Goal: Navigation & Orientation: Find specific page/section

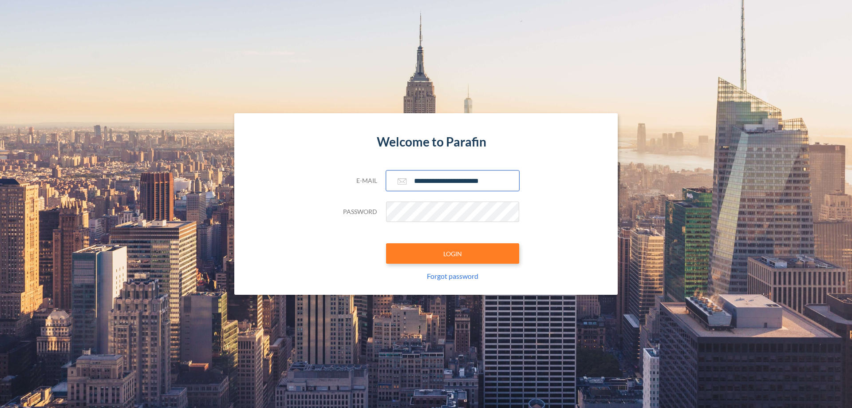
type input "**********"
click at [453, 253] on button "LOGIN" at bounding box center [452, 253] width 133 height 20
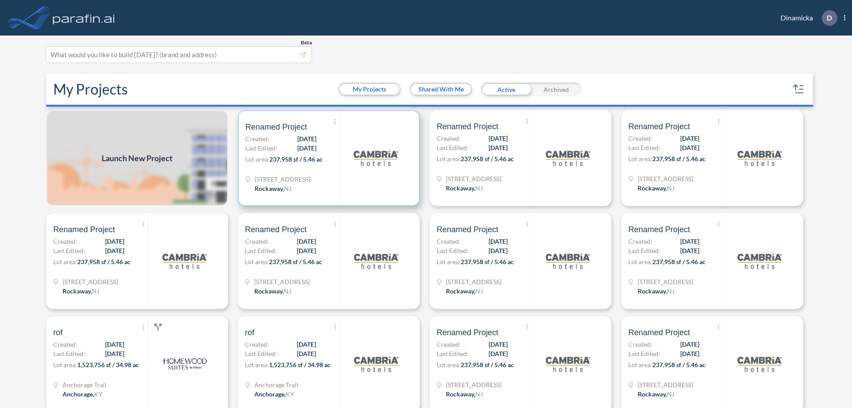
scroll to position [2, 0]
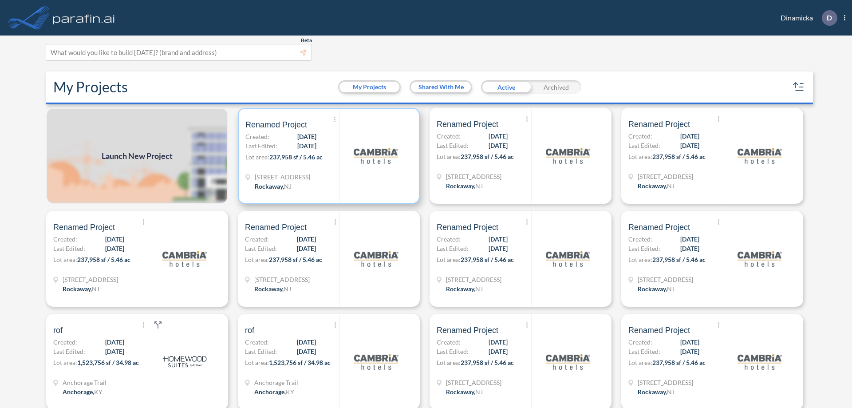
click at [327, 156] on p "Lot area: 237,958 sf / 5.46 ac" at bounding box center [292, 158] width 94 height 13
